Goal: Navigation & Orientation: Find specific page/section

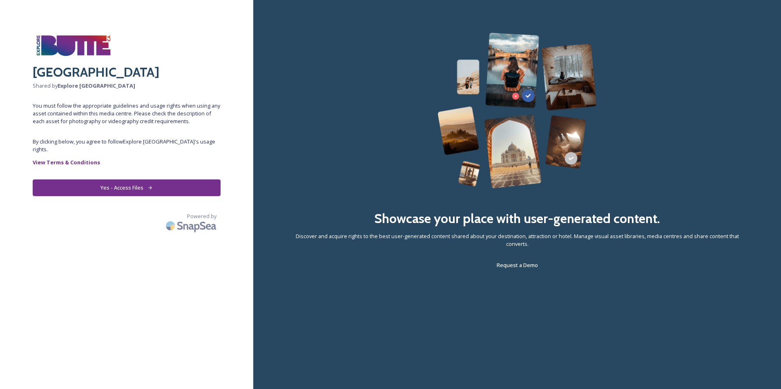
click at [127, 180] on button "Yes - Access Files" at bounding box center [127, 188] width 188 height 17
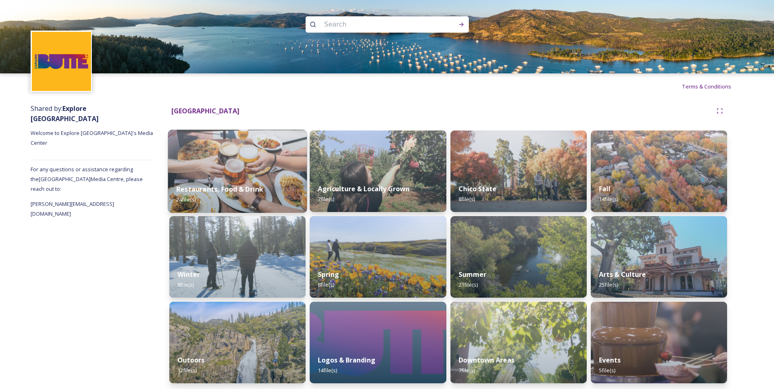
click at [221, 171] on img at bounding box center [237, 171] width 139 height 83
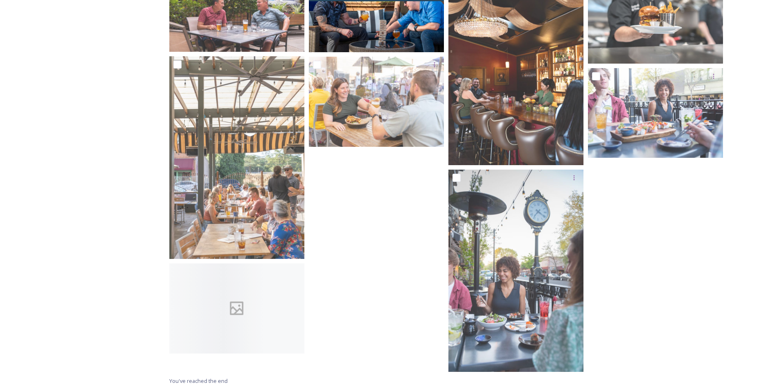
scroll to position [275, 0]
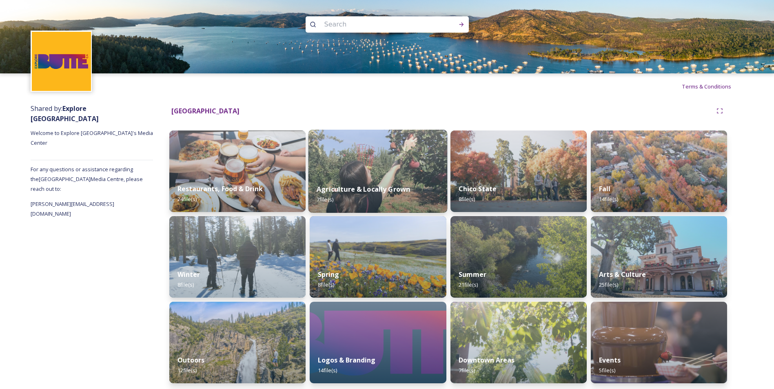
click at [378, 171] on img at bounding box center [378, 171] width 139 height 83
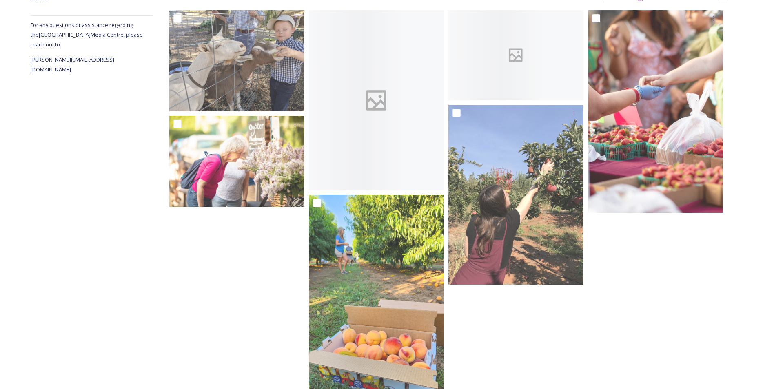
scroll to position [163, 0]
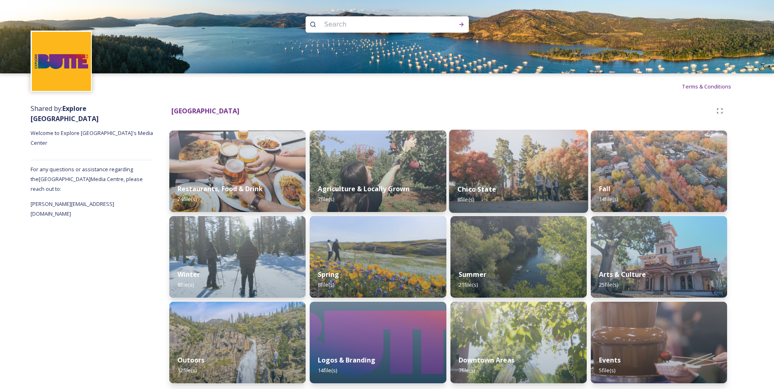
click at [533, 167] on img at bounding box center [518, 171] width 139 height 83
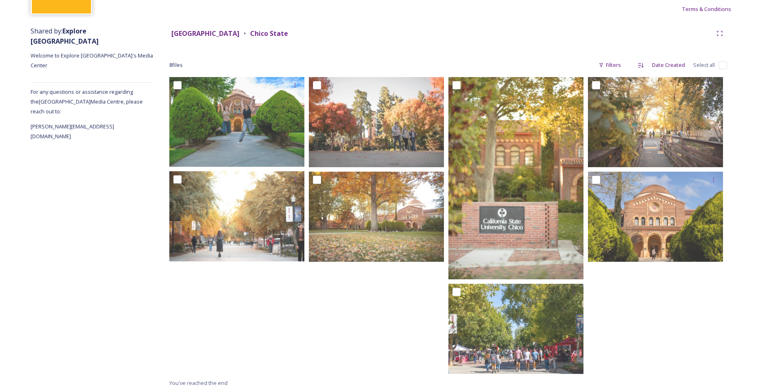
scroll to position [80, 0]
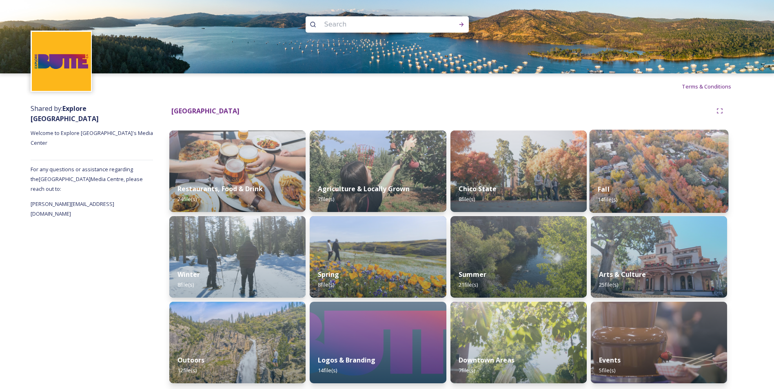
click at [661, 158] on img at bounding box center [659, 171] width 139 height 83
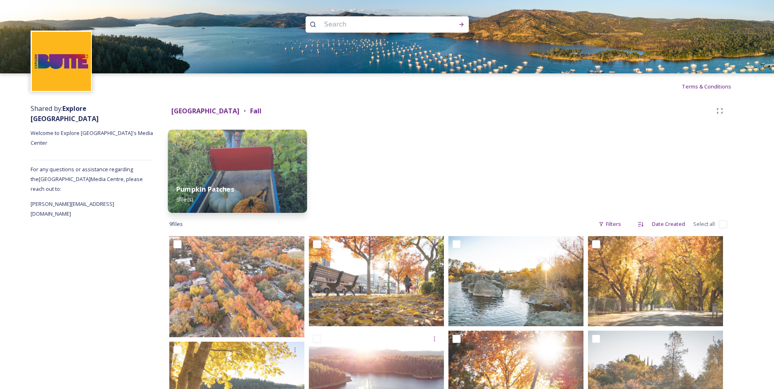
click at [214, 182] on div "Pumpkin Patches 5 file(s)" at bounding box center [237, 194] width 139 height 37
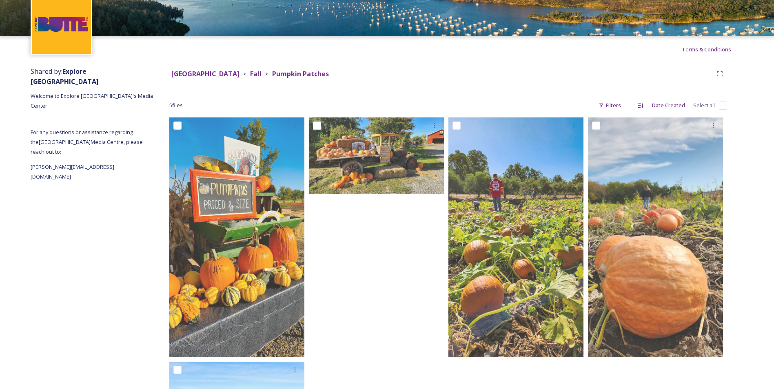
scroll to position [23, 0]
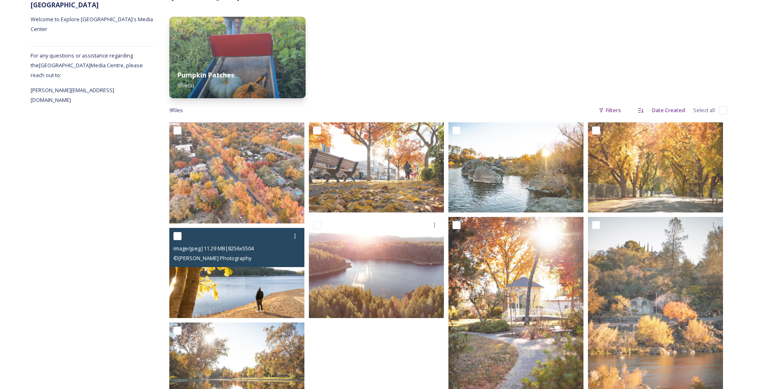
scroll to position [162, 0]
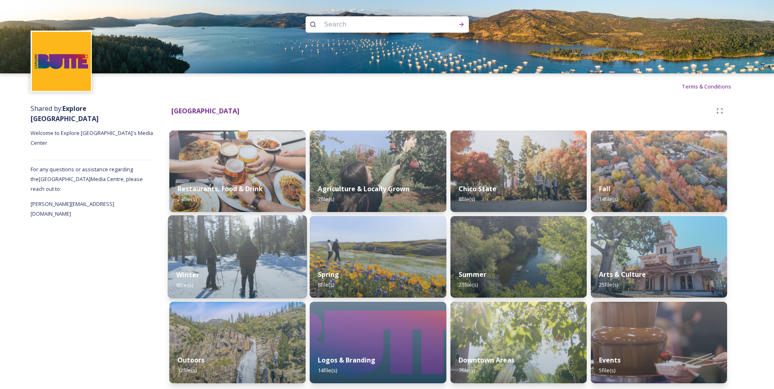
click at [216, 259] on img at bounding box center [237, 257] width 139 height 83
click at [402, 266] on div "Spring 8 file(s)" at bounding box center [378, 280] width 139 height 37
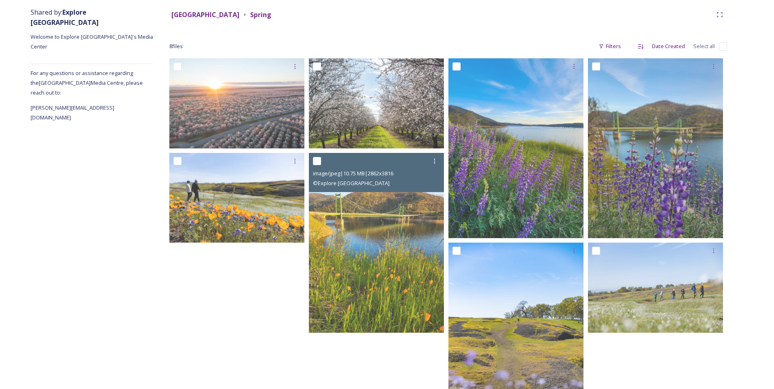
scroll to position [122, 0]
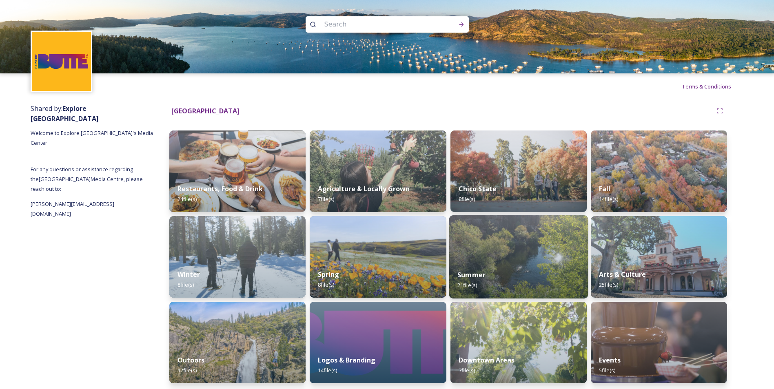
click at [524, 260] on img at bounding box center [518, 257] width 139 height 83
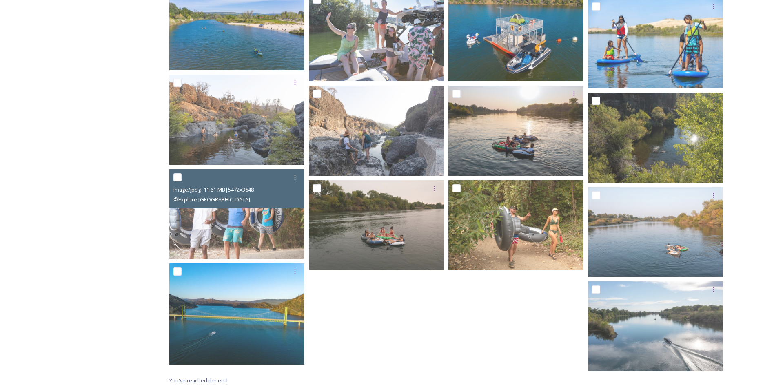
scroll to position [364, 0]
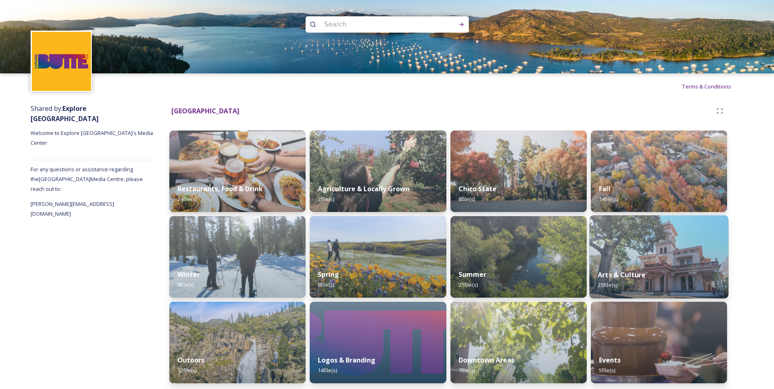
click at [659, 260] on img at bounding box center [659, 257] width 139 height 83
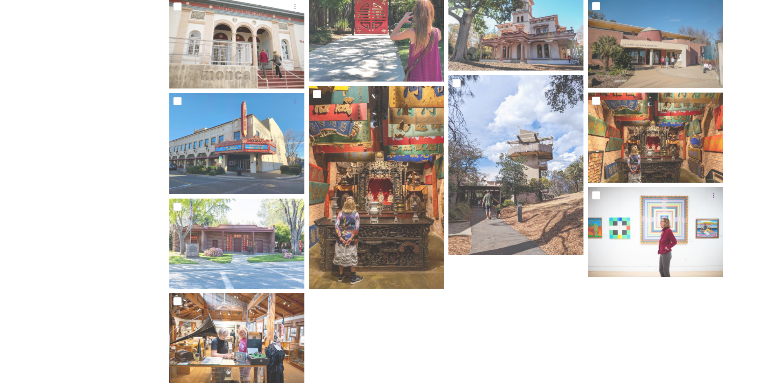
scroll to position [565, 0]
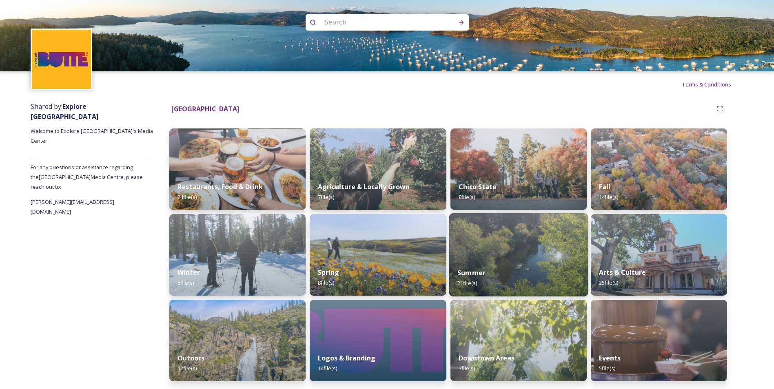
scroll to position [2, 0]
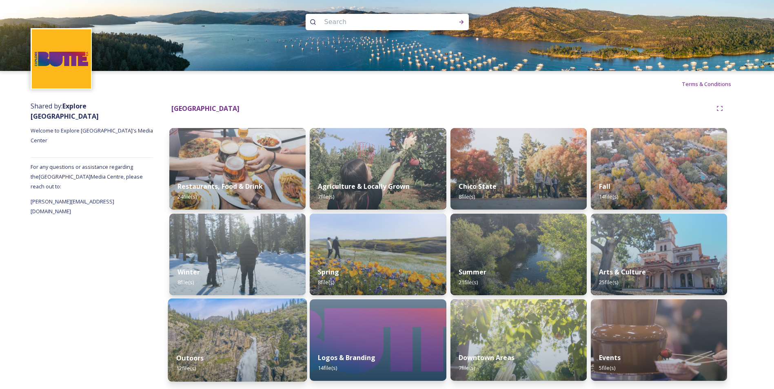
click at [237, 326] on img at bounding box center [237, 340] width 139 height 83
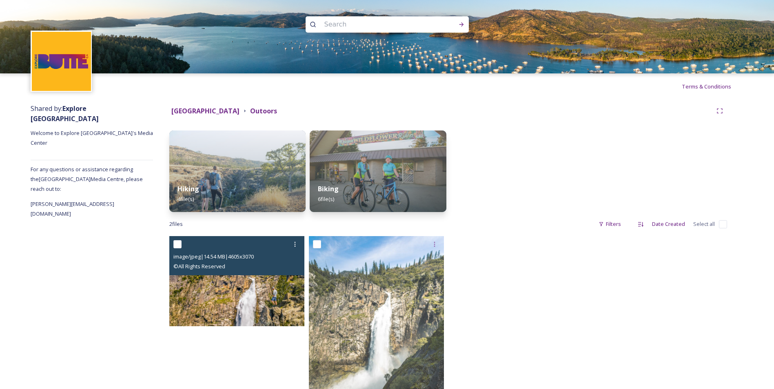
click at [228, 281] on img at bounding box center [236, 281] width 135 height 90
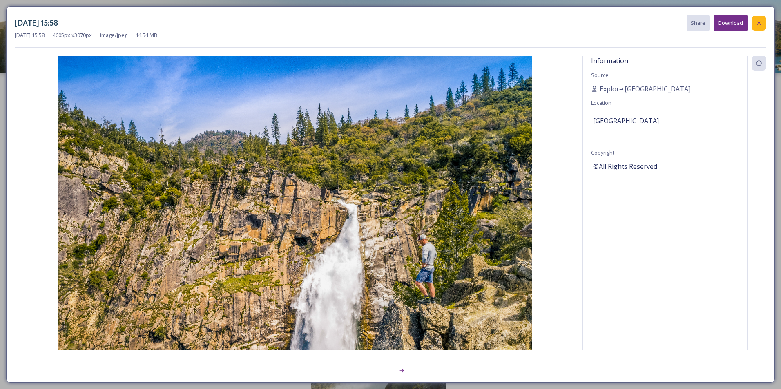
click at [763, 23] on div at bounding box center [758, 23] width 15 height 15
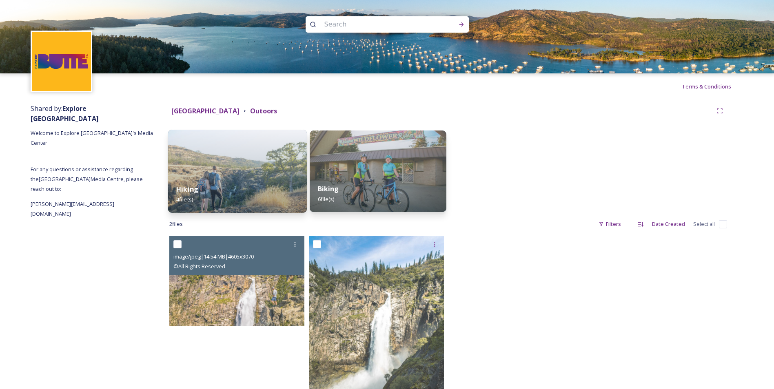
click at [196, 178] on div "Hiking 4 file(s)" at bounding box center [237, 194] width 139 height 37
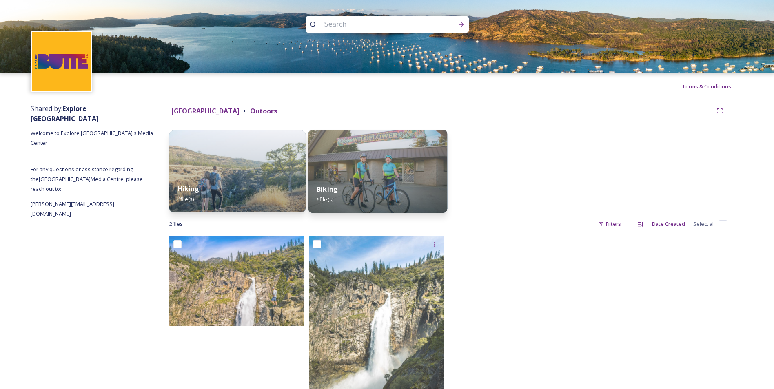
click at [363, 177] on div "Biking 6 file(s)" at bounding box center [378, 194] width 139 height 37
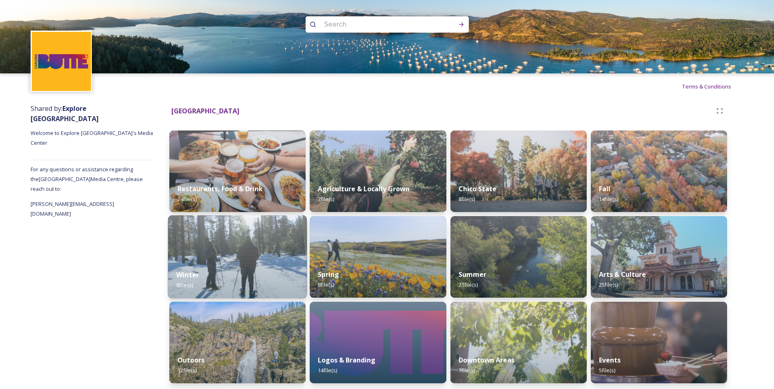
scroll to position [2, 0]
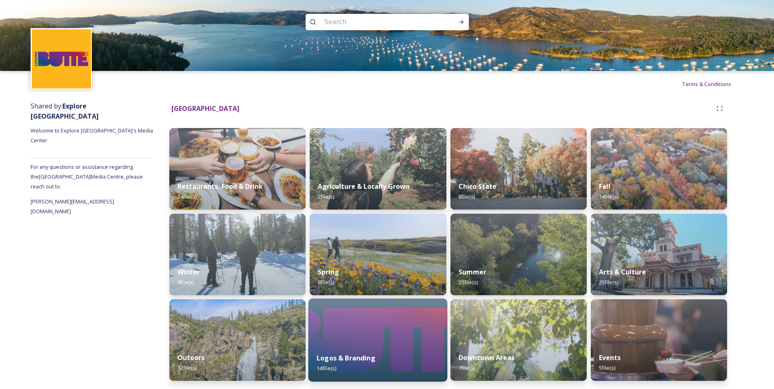
click at [385, 339] on img at bounding box center [378, 340] width 139 height 83
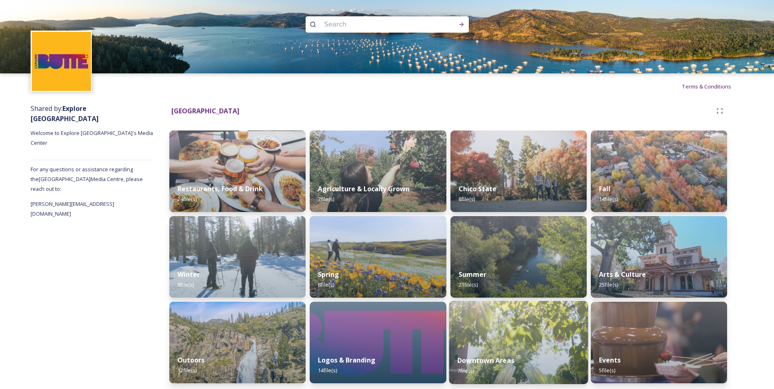
click at [552, 345] on img at bounding box center [518, 342] width 139 height 83
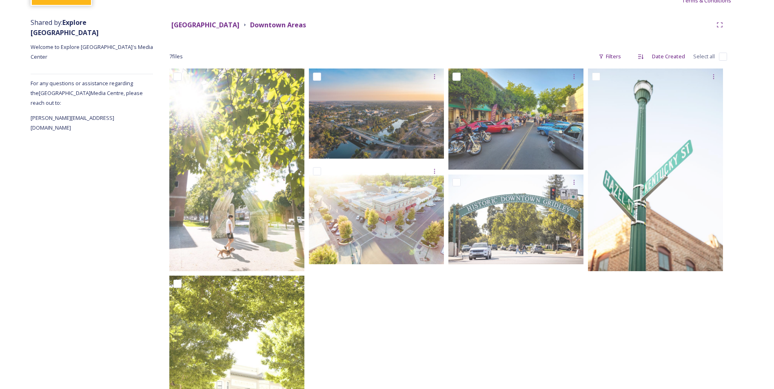
scroll to position [163, 0]
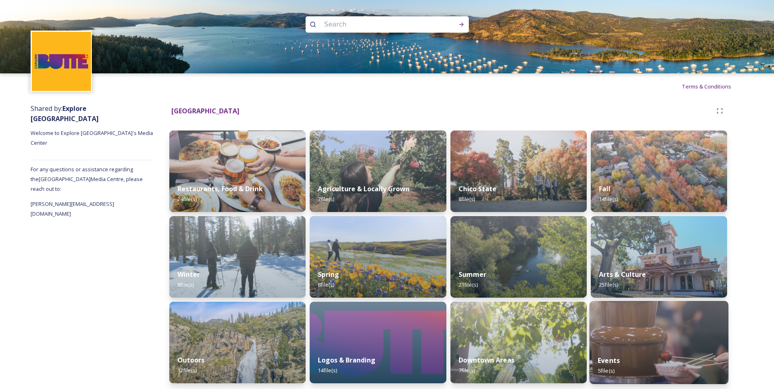
click at [642, 335] on img at bounding box center [659, 342] width 139 height 83
